Goal: Task Accomplishment & Management: Use online tool/utility

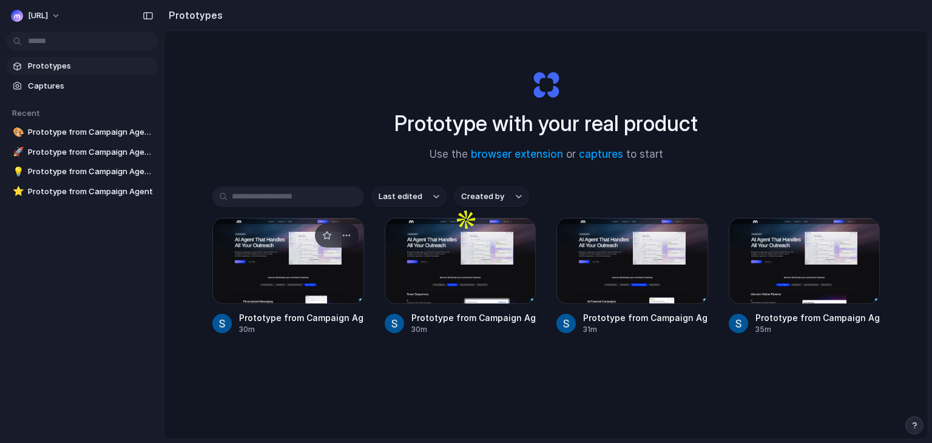
click at [307, 264] on div at bounding box center [288, 261] width 152 height 86
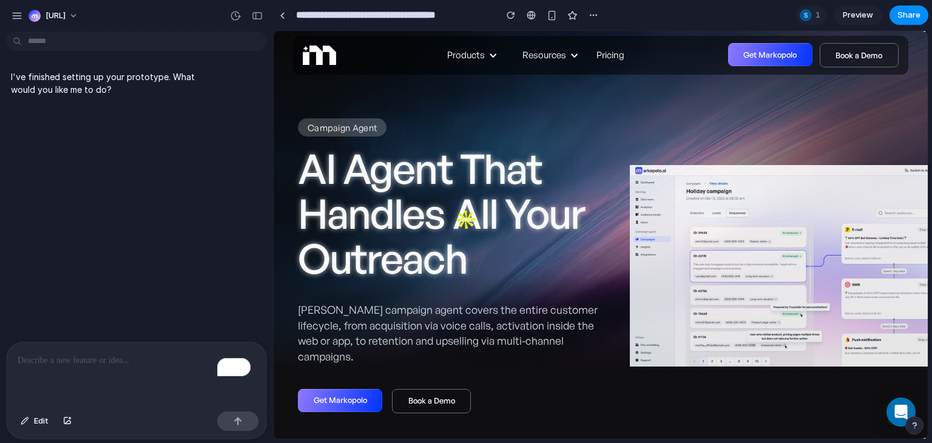
click at [342, 389] on link "Get Markopolo" at bounding box center [340, 400] width 84 height 23
click at [283, 15] on div at bounding box center [282, 15] width 5 height 7
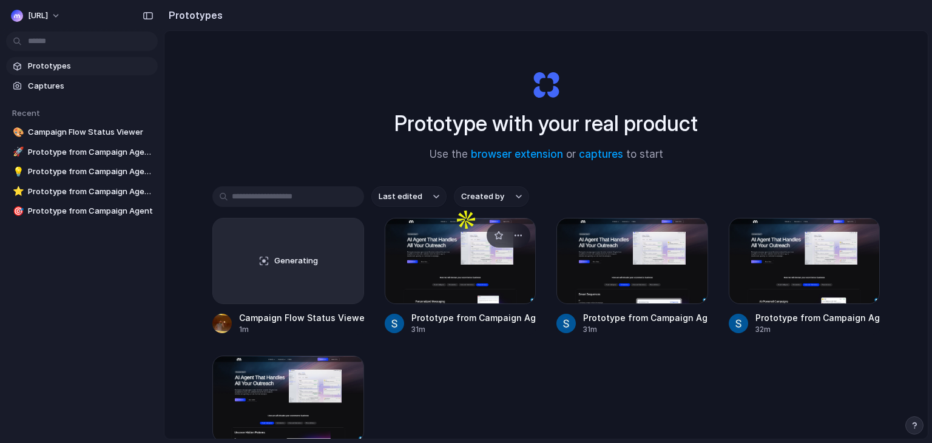
click at [441, 283] on div at bounding box center [461, 261] width 152 height 86
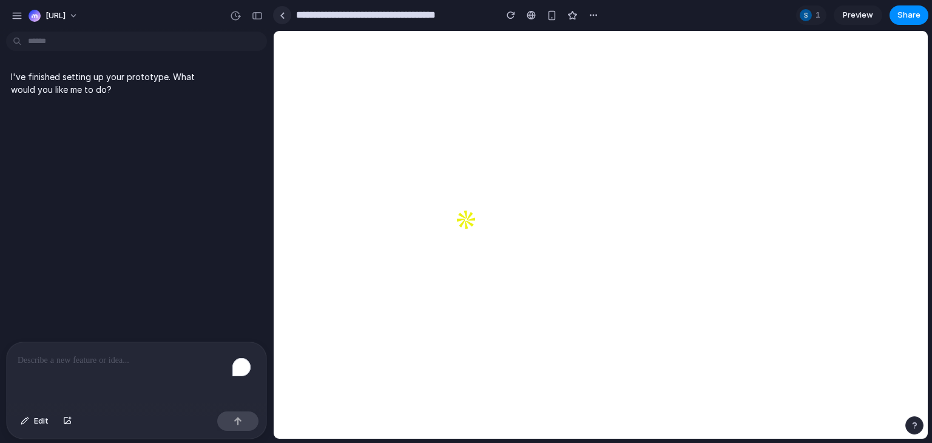
click at [279, 10] on link at bounding box center [282, 15] width 18 height 18
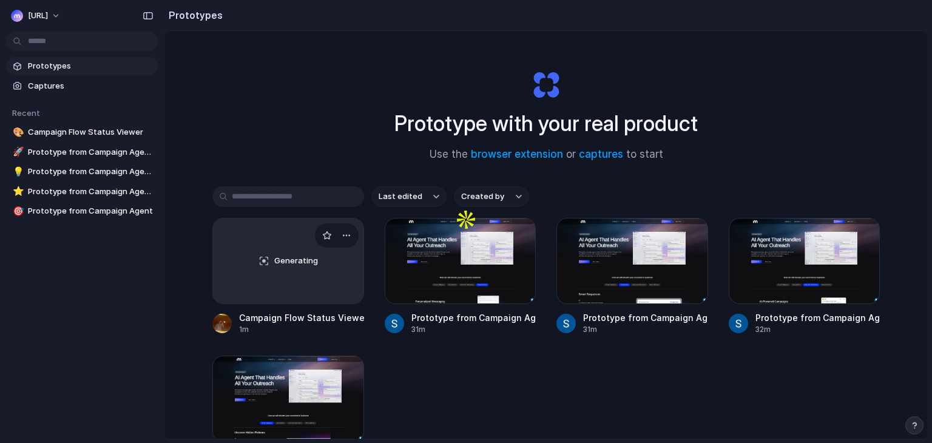
click at [292, 277] on div "Generating" at bounding box center [288, 260] width 150 height 85
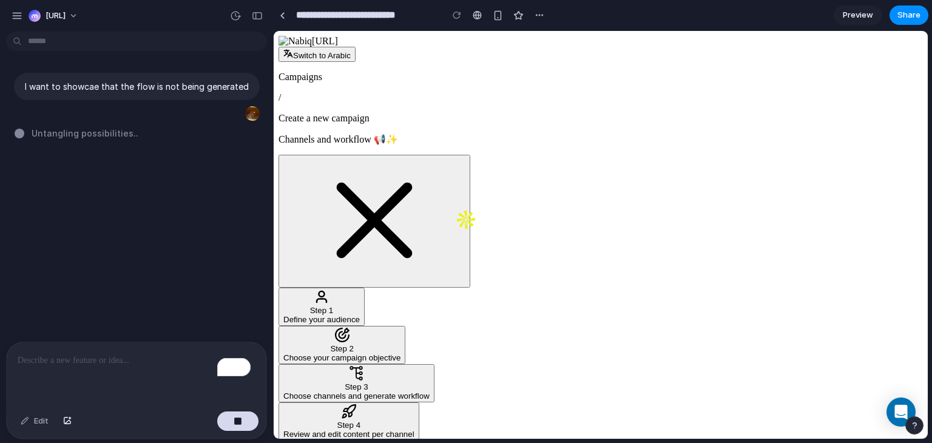
scroll to position [555, 0]
click at [199, 84] on p "I want to showcae that the flow is not being generated" at bounding box center [137, 86] width 224 height 13
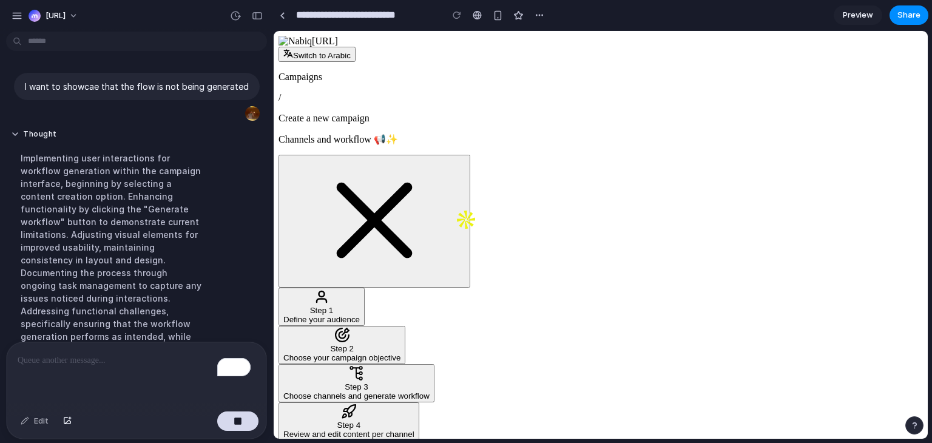
scroll to position [425, 0]
drag, startPoint x: 104, startPoint y: 175, endPoint x: 121, endPoint y: 173, distance: 16.5
click at [121, 173] on div "Implementing user interactions for workflow generation within the campaign inte…" at bounding box center [112, 259] width 203 height 231
click at [121, 173] on div "Thought Implementing user interactions for workflow generation within the campa…" at bounding box center [112, 252] width 212 height 261
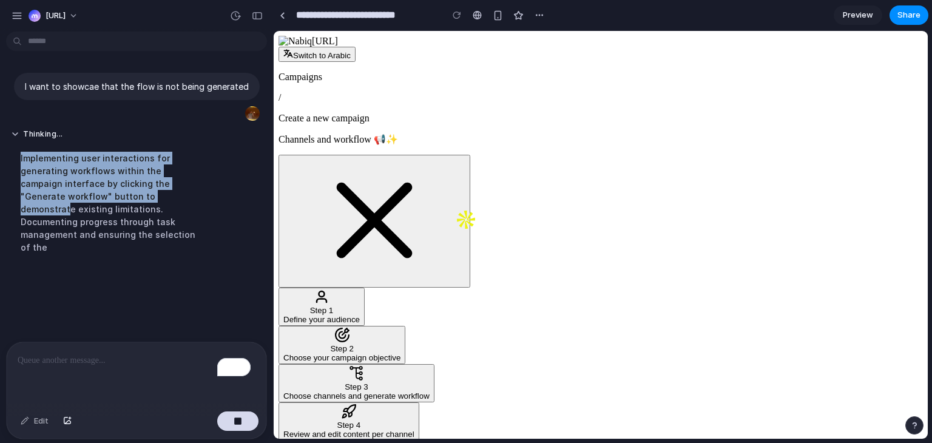
drag, startPoint x: 42, startPoint y: 188, endPoint x: 148, endPoint y: 190, distance: 106.2
click at [148, 190] on div "Implementing user interactions for generating workflows within the campaign int…" at bounding box center [112, 202] width 203 height 116
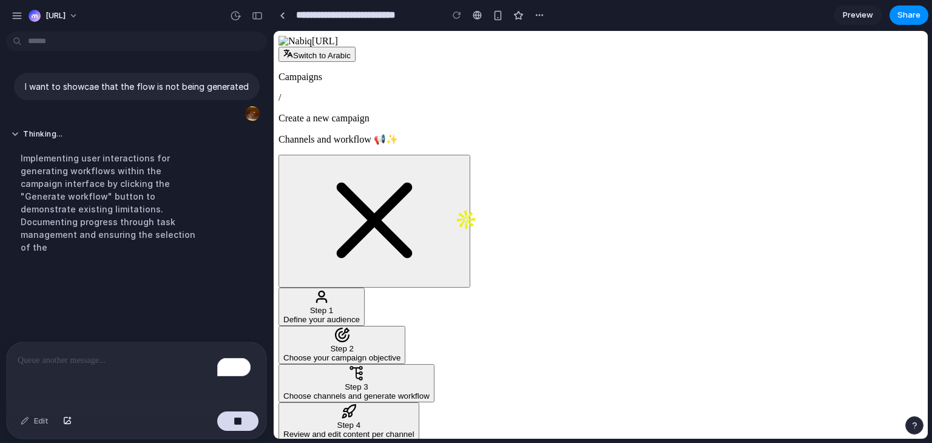
click at [148, 190] on div "Implementing user interactions for generating workflows within the campaign int…" at bounding box center [112, 202] width 203 height 116
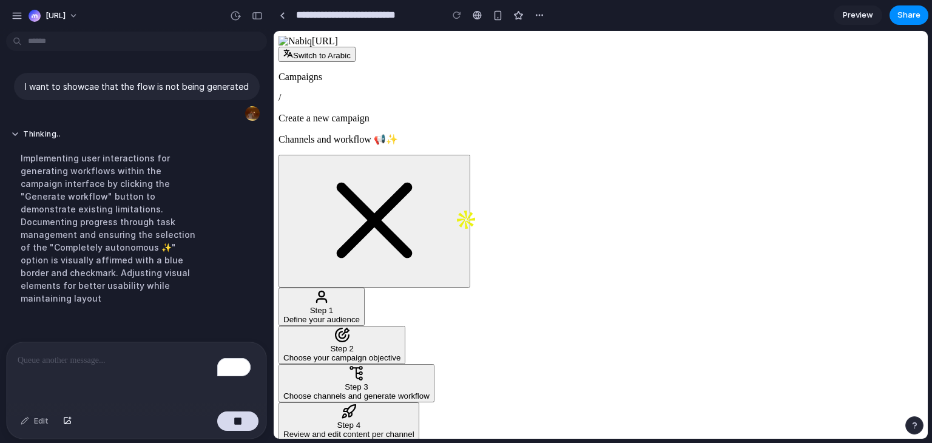
drag, startPoint x: 67, startPoint y: 196, endPoint x: 136, endPoint y: 196, distance: 68.6
click at [136, 196] on div "Implementing user interactions for generating workflows within the campaign int…" at bounding box center [112, 227] width 203 height 167
click at [136, 196] on div "Implementing user interactions for generating workflows within the campaign int…" at bounding box center [112, 240] width 203 height 193
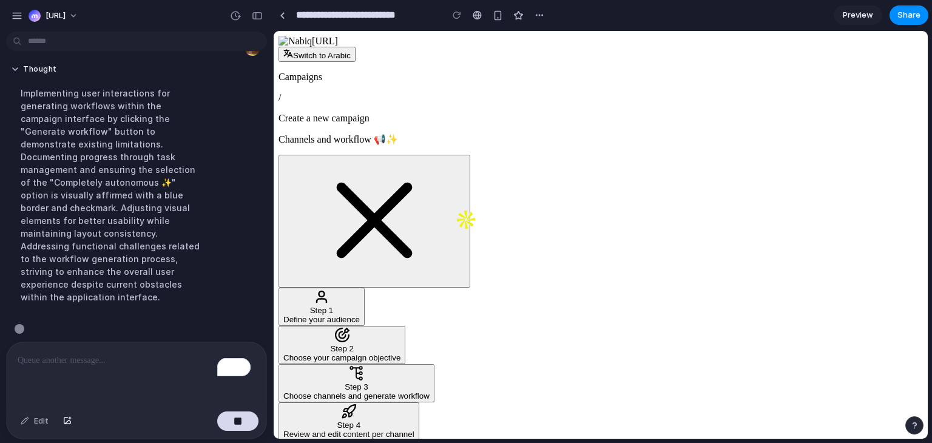
scroll to position [66, 0]
drag, startPoint x: 147, startPoint y: 147, endPoint x: 170, endPoint y: 147, distance: 23.7
click at [170, 147] on div "Implementing user interactions for generating workflows within the campaign int…" at bounding box center [112, 194] width 203 height 231
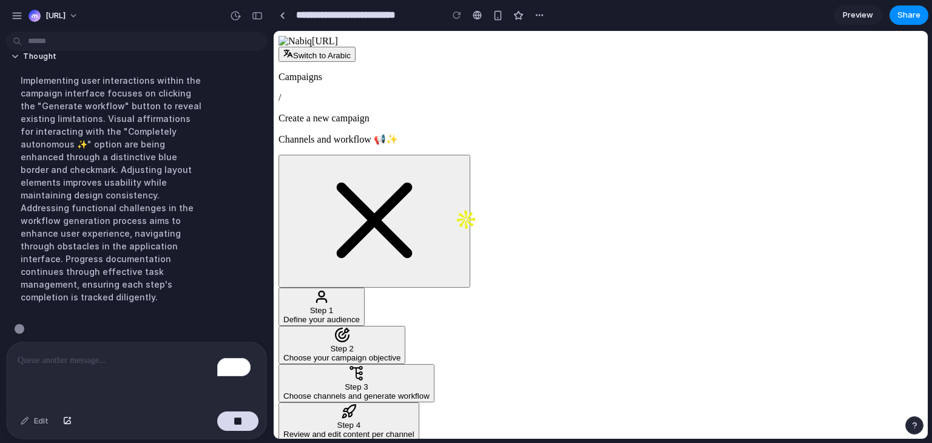
scroll to position [553, 0]
click at [280, 15] on div at bounding box center [282, 15] width 5 height 7
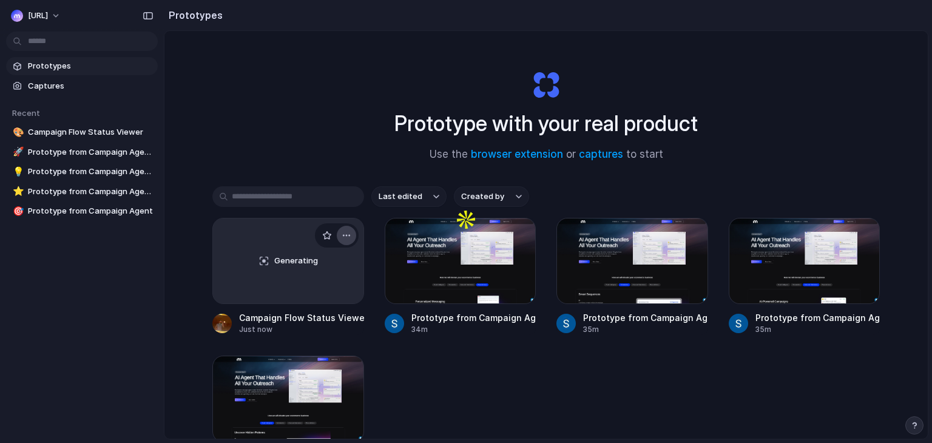
click at [345, 229] on button "button" at bounding box center [346, 235] width 19 height 19
click at [303, 321] on span "Delete" at bounding box center [297, 321] width 25 height 12
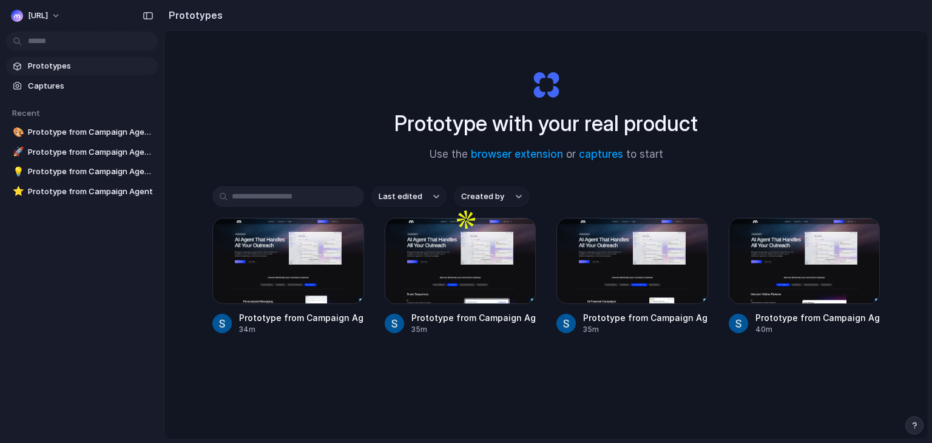
click at [522, 374] on div "Last edited Created by Prototype from Campaign Agent Outreach 34m Prototype fro…" at bounding box center [545, 298] width 667 height 224
click at [827, 301] on div at bounding box center [805, 261] width 152 height 86
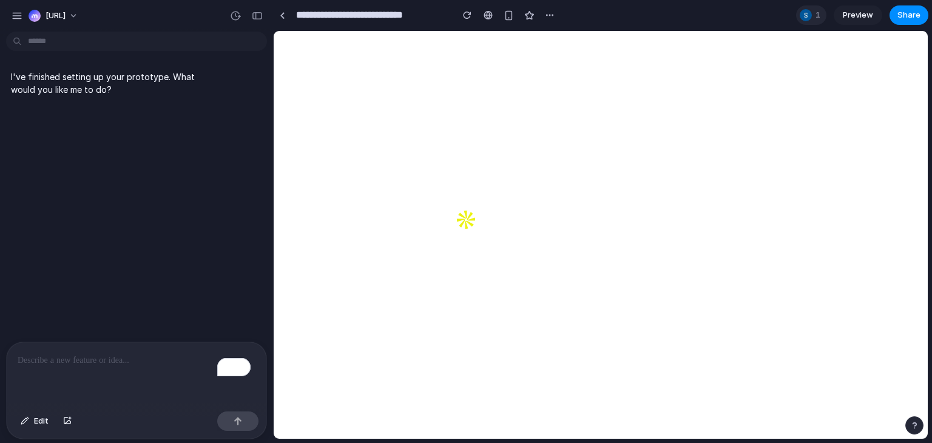
click at [815, 17] on span "1" at bounding box center [819, 15] width 8 height 12
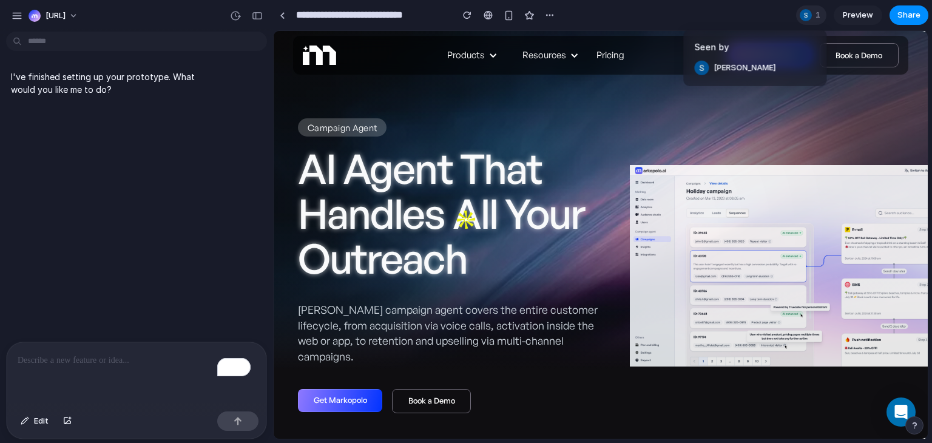
click at [815, 17] on div "Seen by Steve Kaplan" at bounding box center [466, 221] width 932 height 443
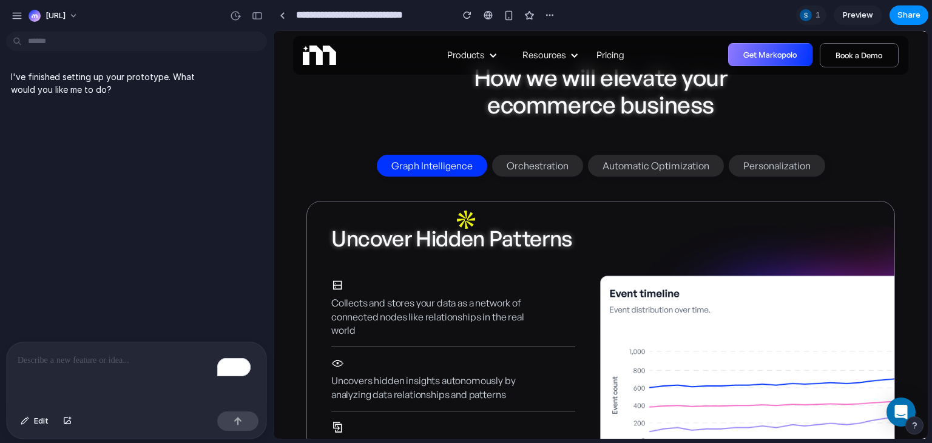
scroll to position [910, 0]
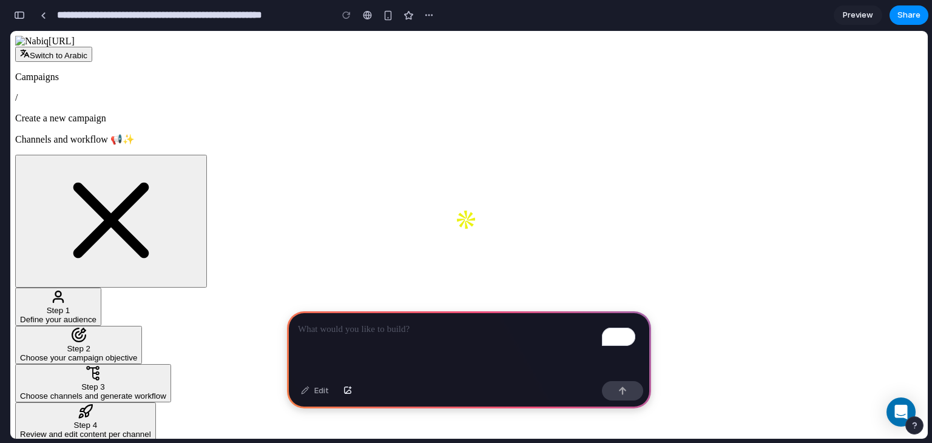
drag, startPoint x: 426, startPoint y: 343, endPoint x: 364, endPoint y: 385, distance: 74.7
click at [364, 385] on div "Edit" at bounding box center [469, 359] width 364 height 97
click at [382, 343] on div "To enrich screen reader interactions, please activate Accessibility in Grammarl…" at bounding box center [469, 343] width 364 height 65
click at [396, 331] on p "To enrich screen reader interactions, please activate Accessibility in Grammarl…" at bounding box center [469, 329] width 342 height 15
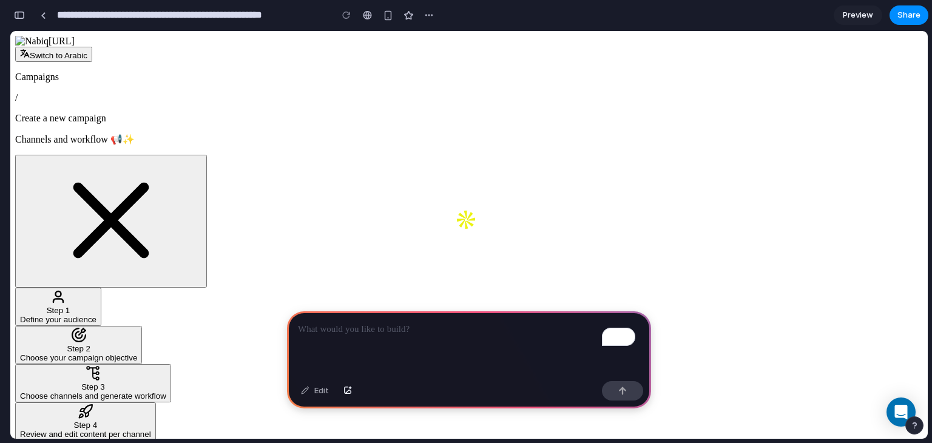
click at [378, 339] on div "To enrich screen reader interactions, please activate Accessibility in Grammarl…" at bounding box center [469, 343] width 364 height 65
click at [422, 333] on div "To enrich screen reader interactions, please activate Accessibility in Grammarl…" at bounding box center [469, 343] width 364 height 65
click at [297, 311] on div "To enrich screen reader interactions, please activate Accessibility in Grammarl…" at bounding box center [469, 343] width 364 height 65
click at [561, 355] on div "To enrich screen reader interactions, please activate Accessibility in Grammarl…" at bounding box center [469, 343] width 364 height 65
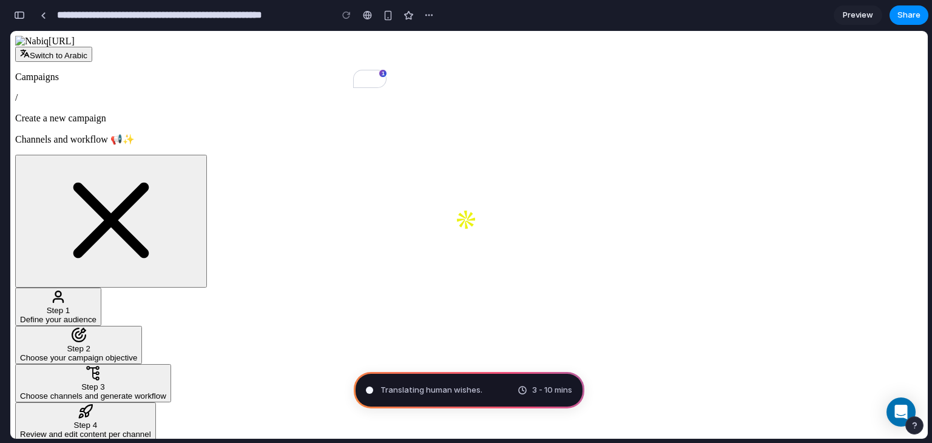
drag, startPoint x: 488, startPoint y: 386, endPoint x: 385, endPoint y: 403, distance: 105.2
click at [385, 403] on div "Translating human wishes . 3 - 10 mins" at bounding box center [469, 390] width 231 height 36
type input "**********"
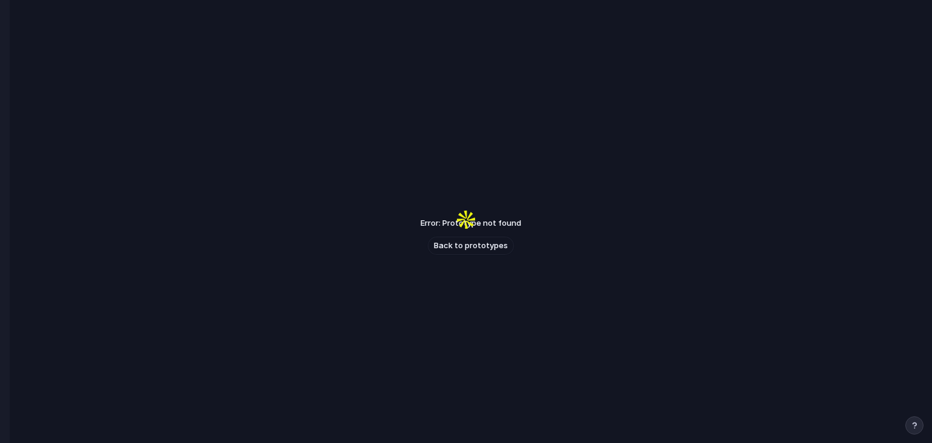
scroll to position [29, 0]
